Goal: Task Accomplishment & Management: Use online tool/utility

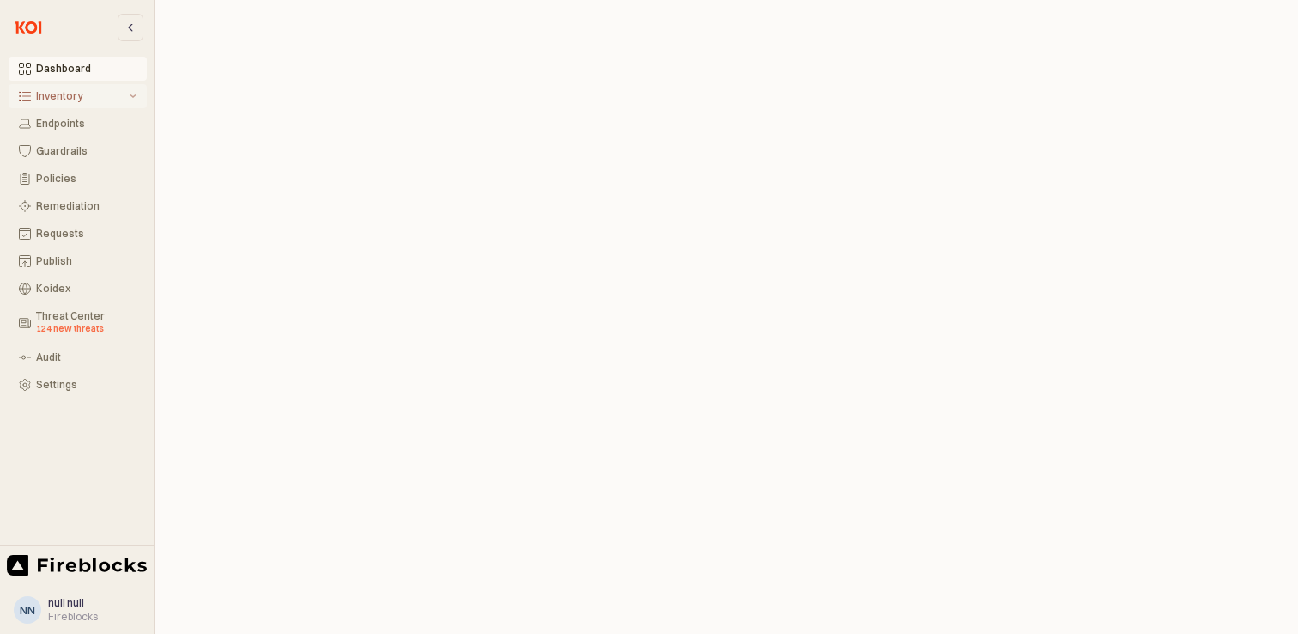
click at [49, 90] on div "Inventory" at bounding box center [81, 96] width 90 height 12
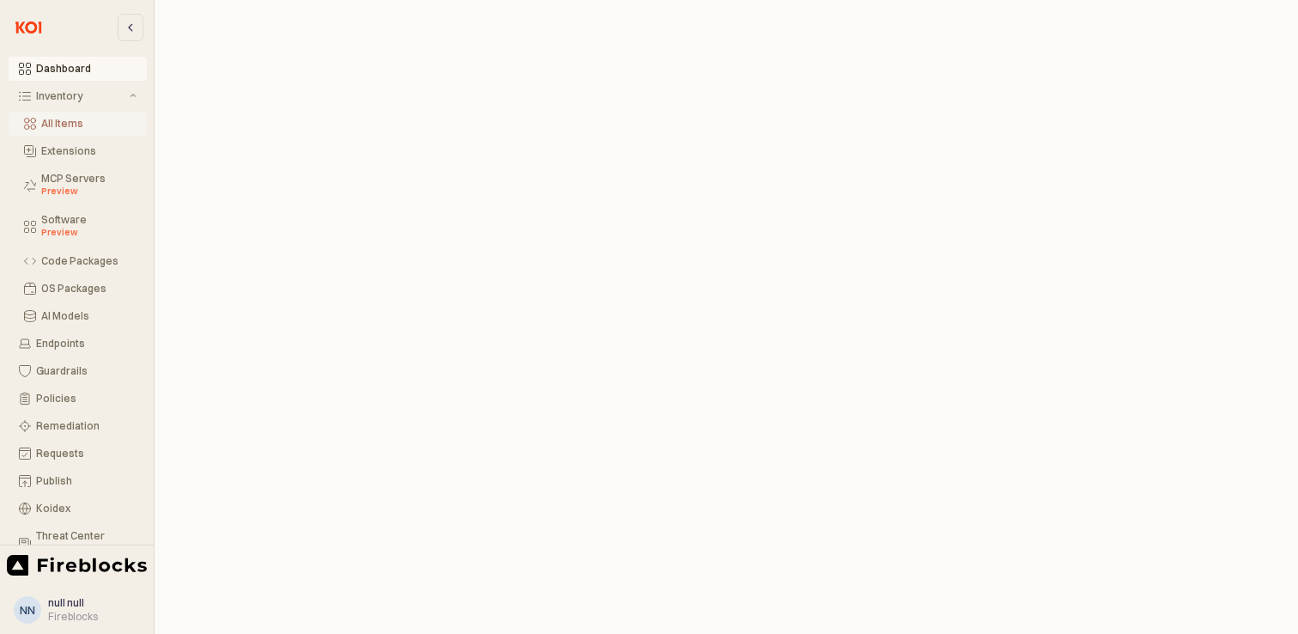
click at [64, 119] on div "All Items" at bounding box center [88, 124] width 95 height 12
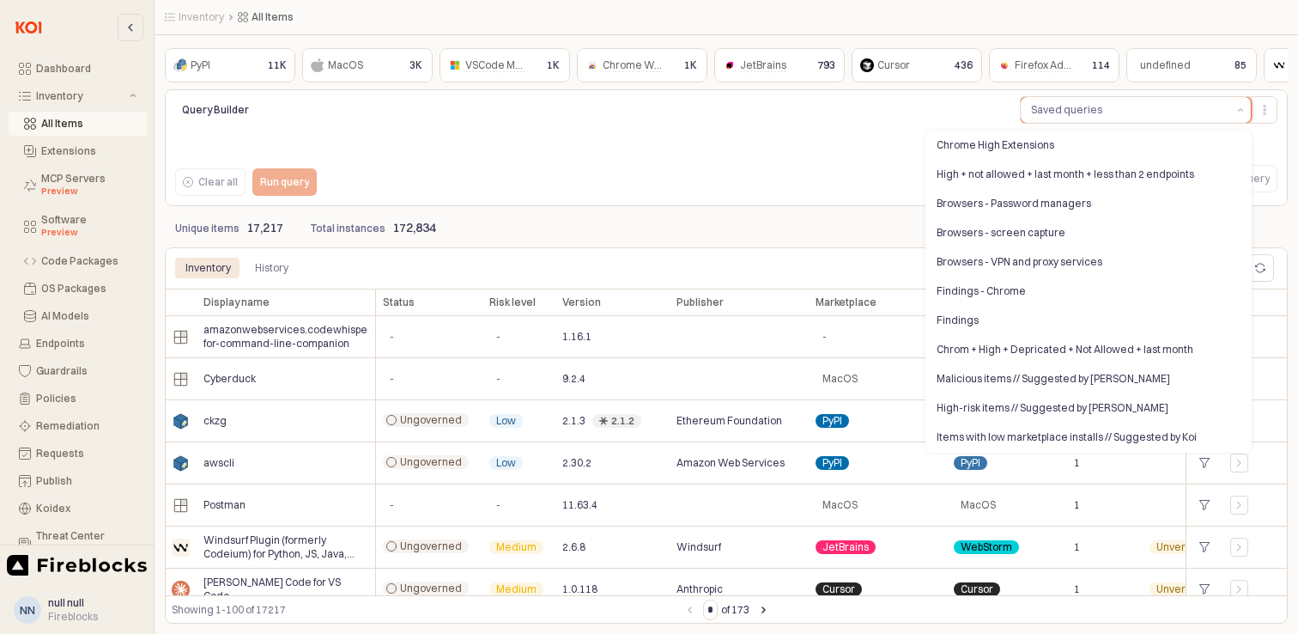
click at [1118, 112] on button "Saved queries" at bounding box center [1126, 110] width 210 height 26
click at [1013, 150] on div "Chrome High Extensions" at bounding box center [1084, 145] width 294 height 14
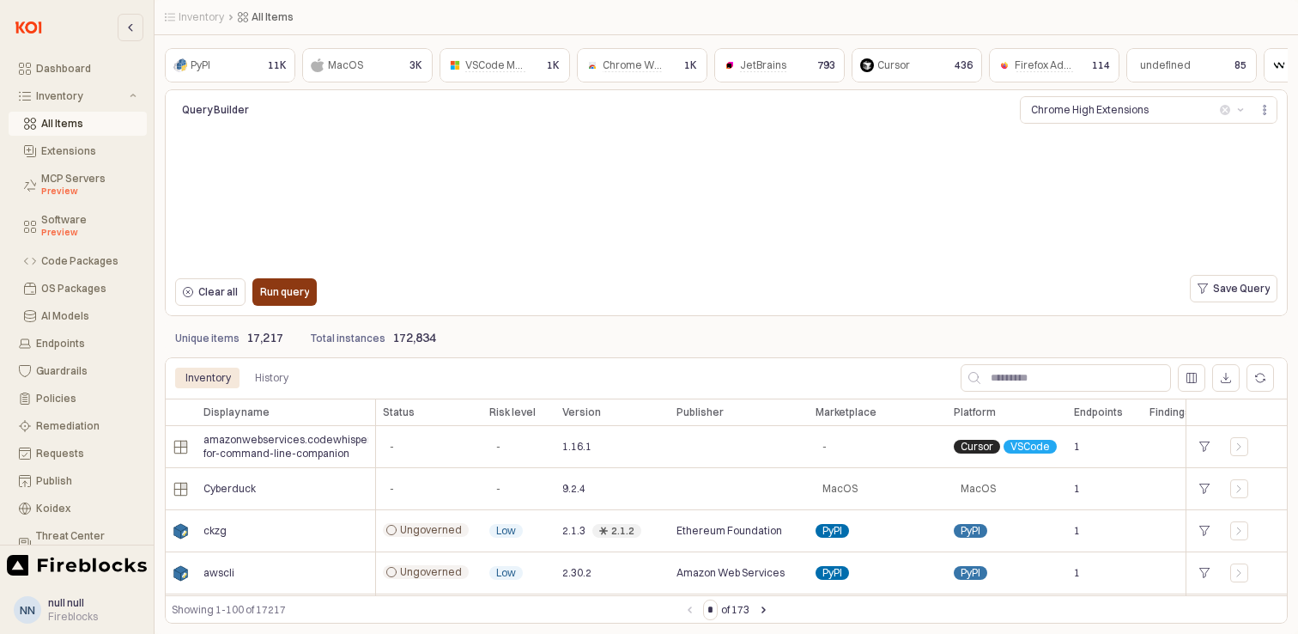
click at [276, 295] on p "Run query" at bounding box center [284, 292] width 49 height 14
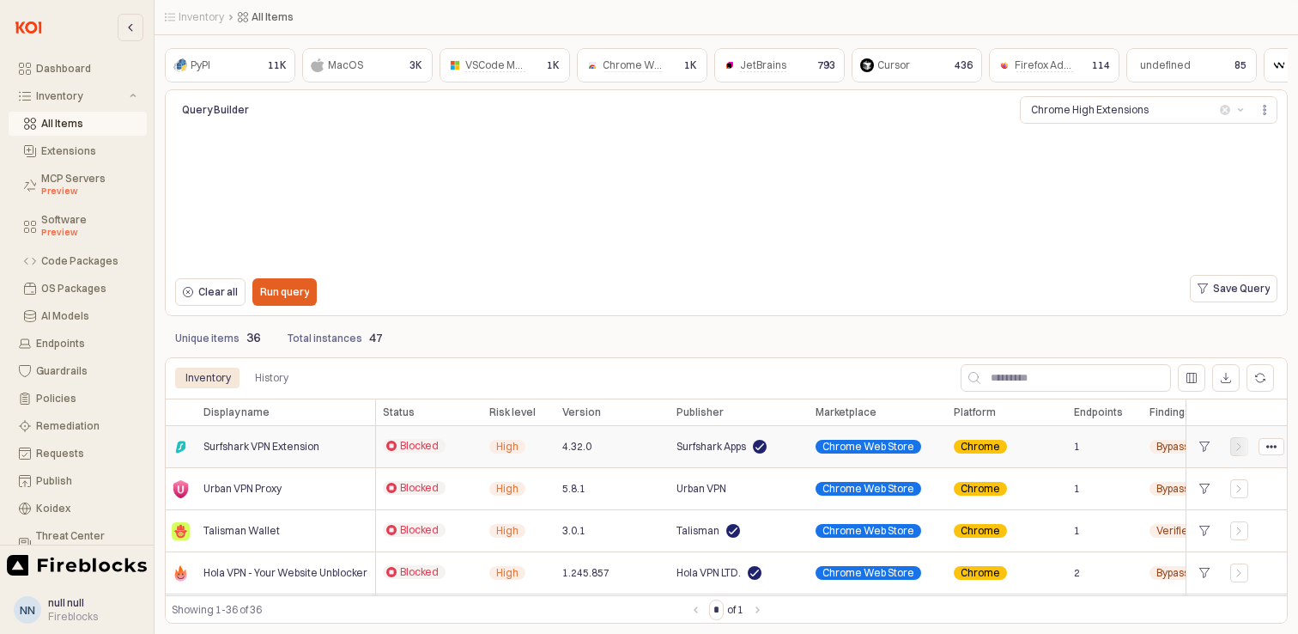
click at [1237, 444] on icon "App Frame" at bounding box center [1240, 446] width 10 height 10
